Goal: Information Seeking & Learning: Learn about a topic

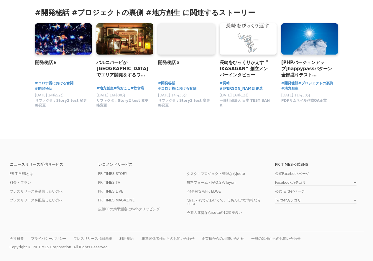
scroll to position [1371, 0]
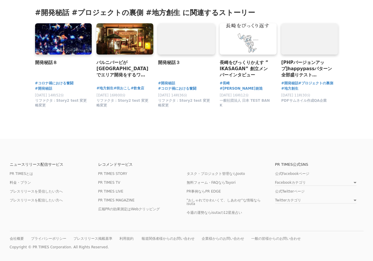
scroll to position [1371, 0]
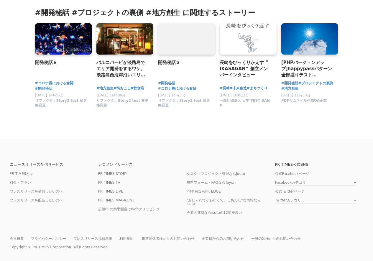
scroll to position [1371, 0]
